Goal: Check status: Check status

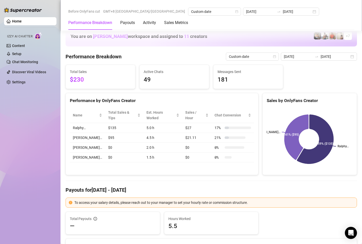
scroll to position [605, 0]
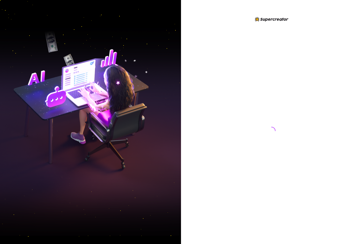
click at [190, 73] on div at bounding box center [271, 122] width 181 height 244
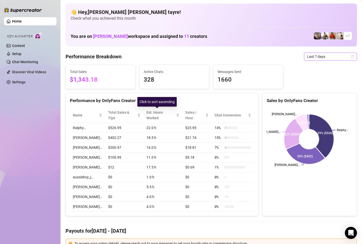
click at [307, 55] on span "Last 7 days" at bounding box center [330, 57] width 47 height 8
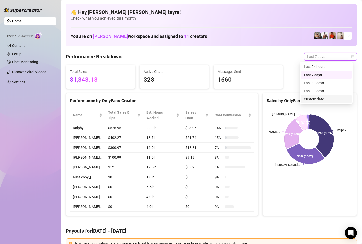
click at [318, 99] on div "Custom date" at bounding box center [326, 99] width 45 height 6
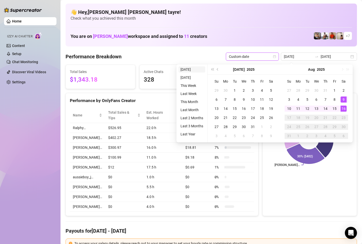
type input "[DATE]"
click at [189, 68] on li "[DATE]" at bounding box center [192, 69] width 27 height 6
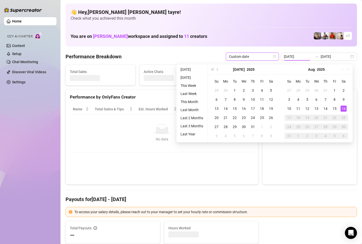
type input "[DATE]"
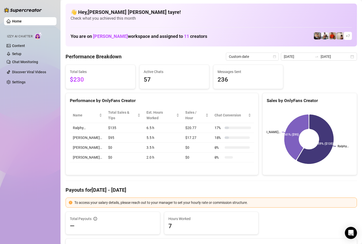
scroll to position [76, 0]
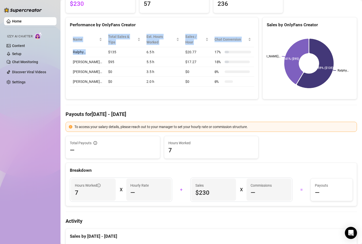
drag, startPoint x: 111, startPoint y: 87, endPoint x: 98, endPoint y: 51, distance: 37.7
click at [87, 43] on div "Performance by OnlyFans Creator Name Total Sales & Tips Est. Hours Worked Sales…" at bounding box center [162, 58] width 193 height 82
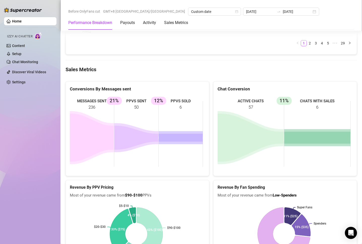
scroll to position [656, 0]
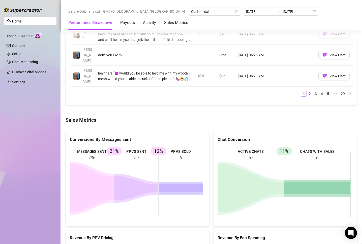
drag, startPoint x: 169, startPoint y: 140, endPoint x: 108, endPoint y: 141, distance: 61.1
click at [169, 146] on rect at bounding box center [136, 184] width 133 height 76
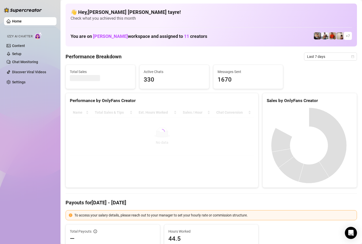
drag, startPoint x: 30, startPoint y: 229, endPoint x: 158, endPoint y: 162, distance: 144.1
click at [30, 229] on div "Home Izzy AI Chatter Content Setup Chat Monitoring Discover Viral Videos Settin…" at bounding box center [30, 119] width 52 height 239
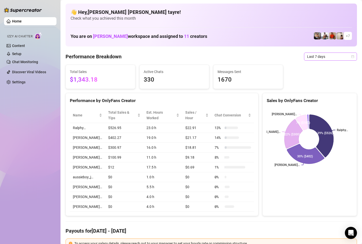
click at [307, 57] on span "Last 7 days" at bounding box center [330, 57] width 47 height 8
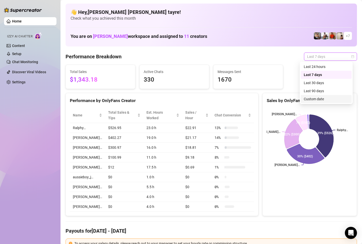
click at [308, 100] on div "Custom date" at bounding box center [326, 99] width 45 height 6
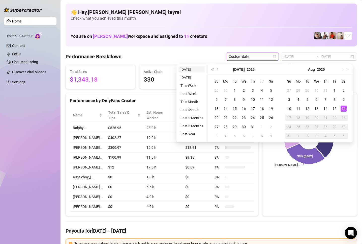
type input "[DATE]"
click at [186, 68] on li "[DATE]" at bounding box center [192, 69] width 27 height 6
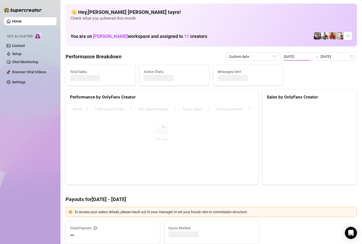
type input "[DATE]"
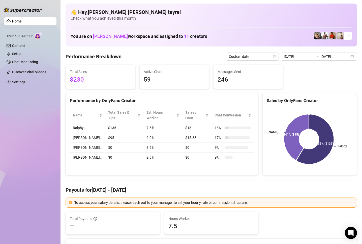
click at [10, 128] on div "Home Izzy AI Chatter Content Setup Chat Monitoring Discover Viral Videos Settin…" at bounding box center [30, 119] width 52 height 239
click at [20, 105] on div "Home Izzy AI Chatter Content Setup Chat Monitoring Discover Viral Videos Settin…" at bounding box center [30, 119] width 52 height 239
drag, startPoint x: 24, startPoint y: 119, endPoint x: 58, endPoint y: 105, distance: 36.4
click at [24, 119] on div "Home Izzy AI Chatter Content Setup Chat Monitoring Discover Viral Videos Settin…" at bounding box center [30, 119] width 52 height 239
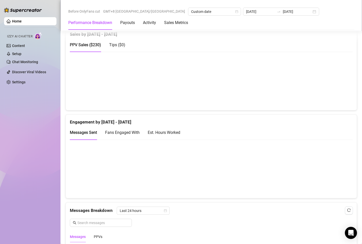
scroll to position [328, 0]
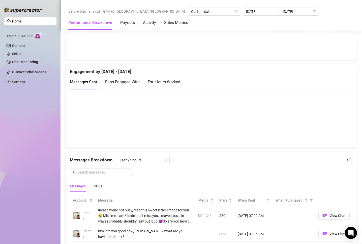
click at [18, 120] on div "Home Izzy AI Chatter Content Setup Chat Monitoring Discover Viral Videos Settin…" at bounding box center [30, 119] width 52 height 239
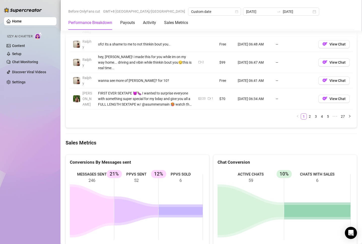
scroll to position [631, 0]
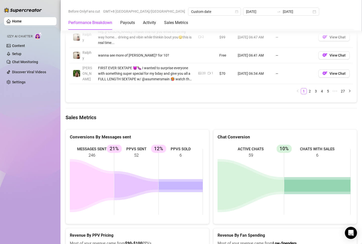
drag, startPoint x: 188, startPoint y: 153, endPoint x: 105, endPoint y: 151, distance: 82.8
click at [106, 151] on rect at bounding box center [136, 182] width 133 height 76
drag, startPoint x: 195, startPoint y: 158, endPoint x: 76, endPoint y: 149, distance: 119.2
click at [96, 140] on div "MESSAGES SENT 246 PPVS SENT 52 21% PPVS SOLD 6 12%" at bounding box center [137, 182] width 143 height 84
